Goal: Obtain resource: Obtain resource

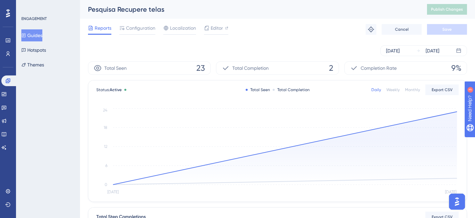
click at [100, 27] on span "Reports" at bounding box center [103, 28] width 17 height 8
click at [99, 29] on span "Reports" at bounding box center [103, 28] width 17 height 8
click at [6, 79] on icon at bounding box center [7, 80] width 5 height 5
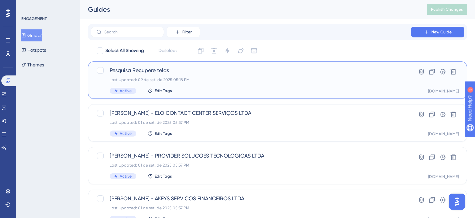
click at [246, 77] on div "Last Updated: 09 de set. de 2025 05:18 PM" at bounding box center [251, 79] width 282 height 5
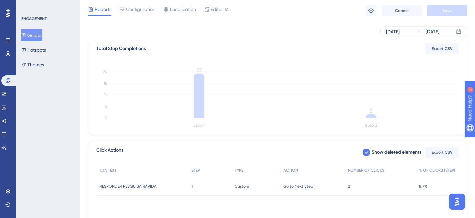
scroll to position [168, 0]
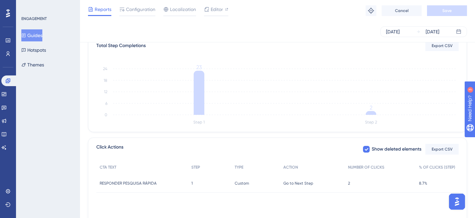
click at [343, 184] on div "Go to Next Step Go to Next Step" at bounding box center [312, 183] width 65 height 19
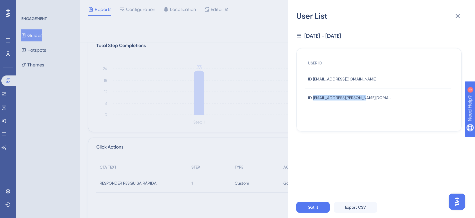
drag, startPoint x: 313, startPoint y: 97, endPoint x: 362, endPoint y: 98, distance: 48.4
click at [362, 98] on span "ID [EMAIL_ADDRESS][PERSON_NAME][DOMAIN_NAME]" at bounding box center [349, 97] width 83 height 5
copy span "[PERSON_NAME][EMAIL_ADDRESS][PERSON_NAME][DOMAIN_NAME]"
drag, startPoint x: 314, startPoint y: 79, endPoint x: 367, endPoint y: 79, distance: 53.0
click at [367, 79] on div "ID [EMAIL_ADDRESS][DOMAIN_NAME] ID [EMAIL_ADDRESS][DOMAIN_NAME]" at bounding box center [378, 79] width 146 height 19
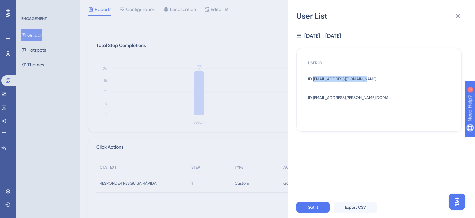
copy span "[EMAIL_ADDRESS][DOMAIN_NAME]"
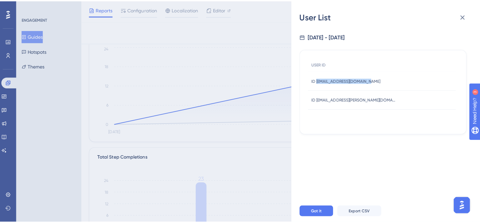
scroll to position [53, 0]
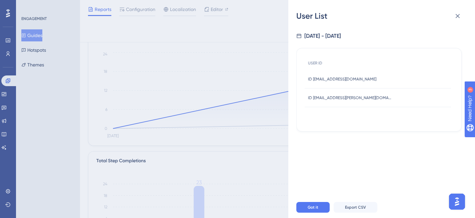
click at [373, 151] on div "[DATE] - [DATE] USER ID ID [EMAIL_ADDRESS][DOMAIN_NAME] ID [EMAIL_ADDRESS][DOMA…" at bounding box center [384, 108] width 176 height 175
click at [360, 210] on span "Export CSV" at bounding box center [355, 206] width 21 height 5
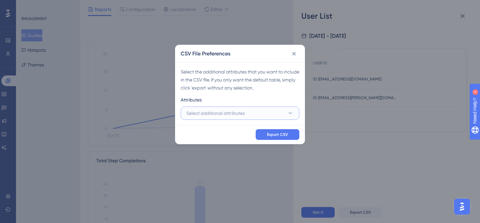
click at [263, 116] on button "Select additional attributes" at bounding box center [240, 112] width 119 height 13
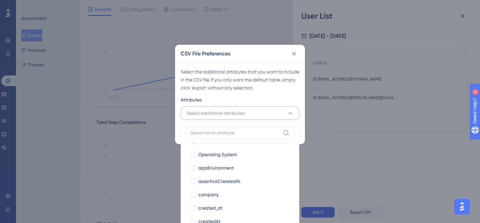
scroll to position [98, 0]
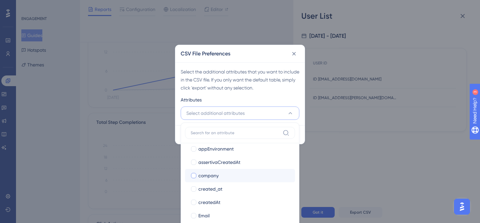
click at [195, 174] on div at bounding box center [193, 175] width 5 height 5
checkbox input "true"
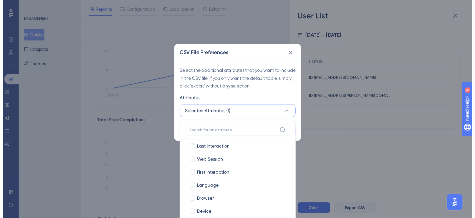
scroll to position [0, 0]
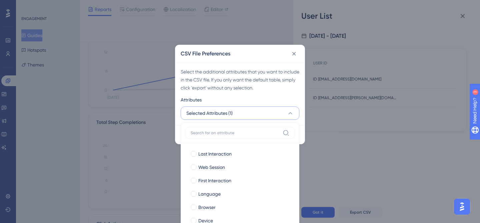
click at [268, 96] on div "Attributes" at bounding box center [240, 101] width 119 height 11
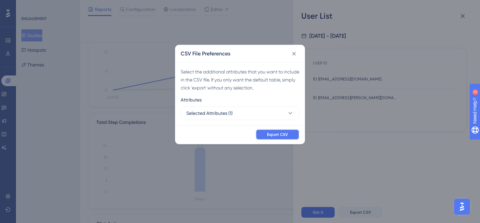
click at [275, 134] on span "Export CSV" at bounding box center [277, 134] width 21 height 5
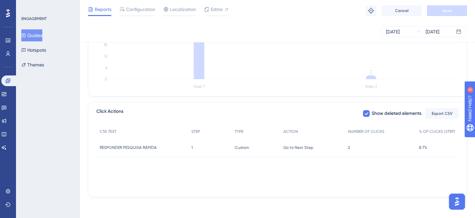
scroll to position [205, 0]
click at [199, 150] on div "1 1" at bounding box center [209, 146] width 43 height 19
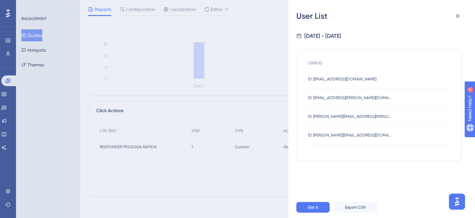
click at [240, 156] on div "User List [DATE] - [DATE] USER ID ID [EMAIL_ADDRESS][DOMAIN_NAME] ID [EMAIL_ADD…" at bounding box center [237, 109] width 475 height 218
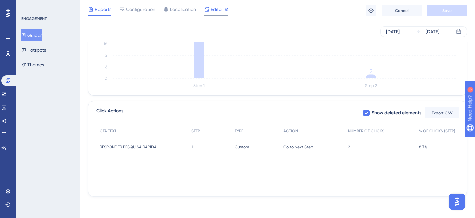
click at [223, 9] on div "Editor" at bounding box center [216, 9] width 24 height 8
click at [353, 146] on div "2 2" at bounding box center [380, 146] width 71 height 19
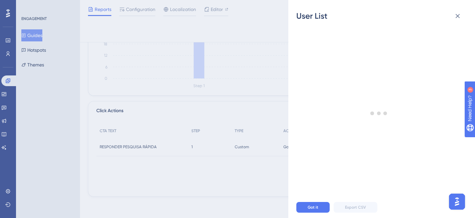
click at [258, 119] on div "User List Got it Export CSV" at bounding box center [237, 109] width 475 height 218
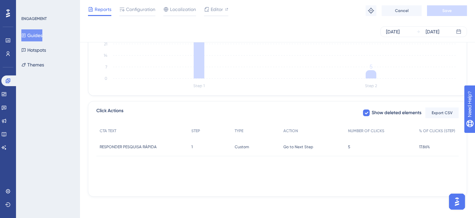
click at [319, 147] on div "Go to Next Step Go to Next Step" at bounding box center [312, 146] width 65 height 19
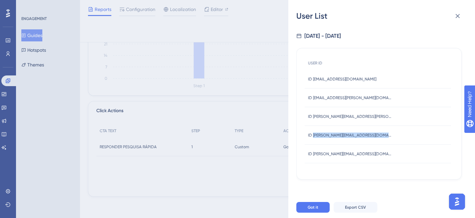
drag, startPoint x: 313, startPoint y: 135, endPoint x: 377, endPoint y: 135, distance: 64.0
click at [377, 135] on div "ID carlos.pitanga@justtraveltour.com ID carlos.pitanga@justtraveltour.com" at bounding box center [378, 135] width 146 height 19
copy span "carlos.pitanga@justtraveltour.com"
click at [355, 166] on div "USER ID ID alanapaula2705@gmail.com ID alanapaula2705@gmail.com ID alex.araujo@…" at bounding box center [379, 113] width 149 height 115
drag, startPoint x: 313, startPoint y: 154, endPoint x: 369, endPoint y: 154, distance: 56.0
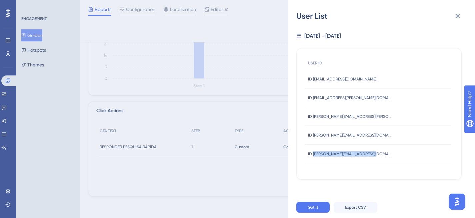
click at [369, 154] on div "ID roberto.vinicius@wiwap.com.br ID roberto.vinicius@wiwap.com.br" at bounding box center [378, 153] width 146 height 19
copy span "roberto.vinicius@wiwap.com.br"
drag, startPoint x: 313, startPoint y: 116, endPoint x: 368, endPoint y: 116, distance: 55.0
click at [368, 116] on div "ID ana.pereira@wiwap.com.br ID ana.pereira@wiwap.com.br" at bounding box center [378, 116] width 146 height 19
copy span "ana.pereira@wiwap.com.br"
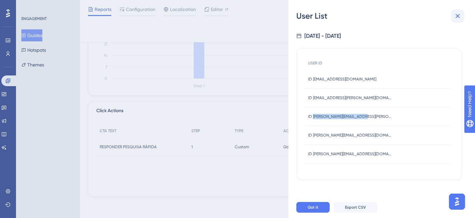
click at [461, 17] on icon at bounding box center [458, 16] width 8 height 8
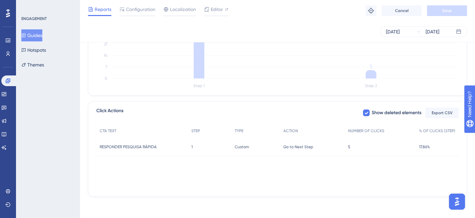
click at [295, 165] on div "CTA TEXT STEP TYPE ACTION NUMBER OF CLICKS % OF CLICKS (STEP) RESPONDER PESQUIS…" at bounding box center [277, 157] width 362 height 67
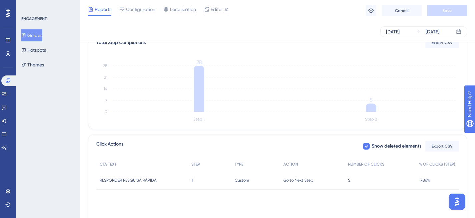
scroll to position [69, 0]
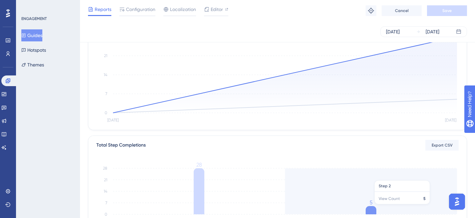
click at [375, 207] on icon at bounding box center [371, 210] width 11 height 8
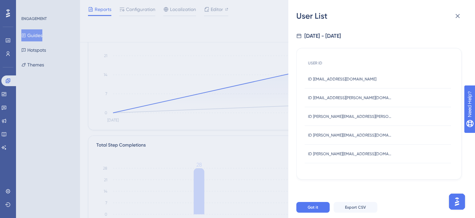
click at [342, 153] on span "ID [PERSON_NAME][EMAIL_ADDRESS][DOMAIN_NAME]" at bounding box center [349, 153] width 83 height 5
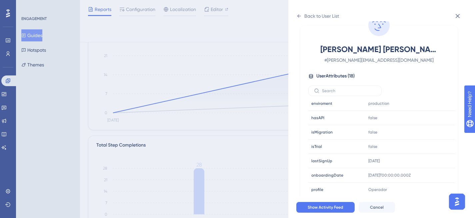
scroll to position [29, 0]
click at [293, 15] on div "Back to User List User Details Roberto Vinicius de Souza Pereira # roberto.vini…" at bounding box center [381, 109] width 187 height 218
click at [296, 15] on icon at bounding box center [298, 15] width 5 height 5
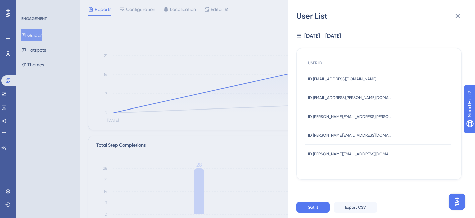
click at [348, 113] on div "ID ana.pereira@wiwap.com.br ID ana.pereira@wiwap.com.br" at bounding box center [349, 116] width 83 height 19
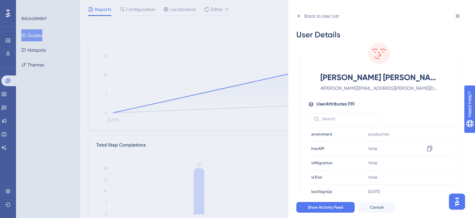
scroll to position [174, 0]
click at [461, 17] on icon at bounding box center [458, 16] width 8 height 8
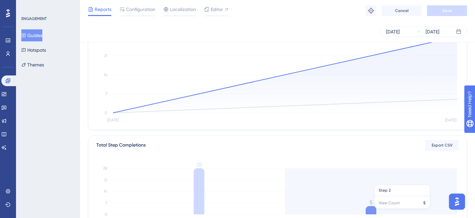
click at [371, 211] on icon at bounding box center [371, 210] width 11 height 8
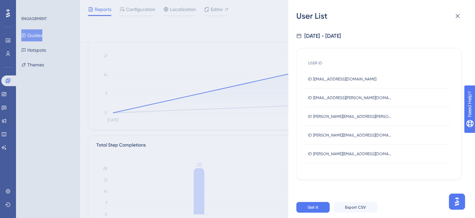
click at [354, 136] on span "ID carlos.pitanga@justtraveltour.com" at bounding box center [349, 134] width 83 height 5
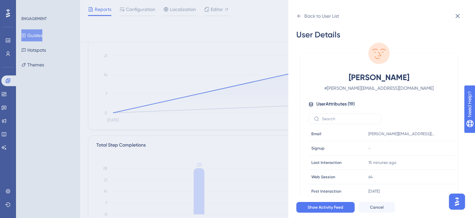
click at [268, 46] on div "Back to User List User Details Carlos Eduardo Sousa Pitanga # carlos.pitanga@ju…" at bounding box center [237, 109] width 475 height 218
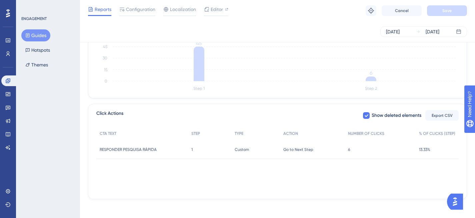
scroll to position [203, 0]
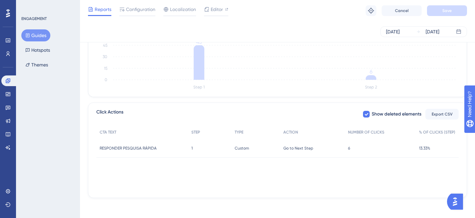
click at [322, 150] on div "Go to Next Step Go to Next Step" at bounding box center [312, 148] width 65 height 19
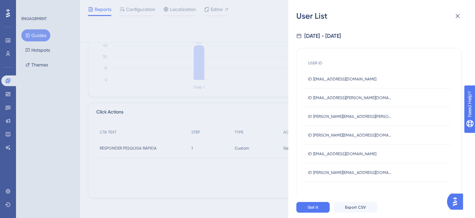
drag, startPoint x: 313, startPoint y: 154, endPoint x: 379, endPoint y: 155, distance: 66.0
click at [379, 155] on div "ID elson@grupoempresariallp.com.br ID elson@grupoempresariallp.com.br" at bounding box center [378, 153] width 146 height 19
copy span "elson@grupoempresariallp.com.br"
click at [457, 16] on icon at bounding box center [458, 16] width 8 height 8
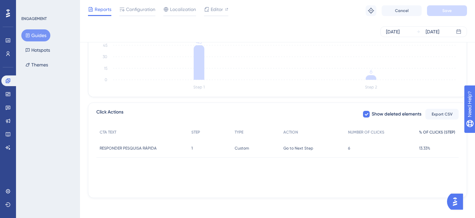
scroll to position [202, 0]
